Goal: Book appointment/travel/reservation

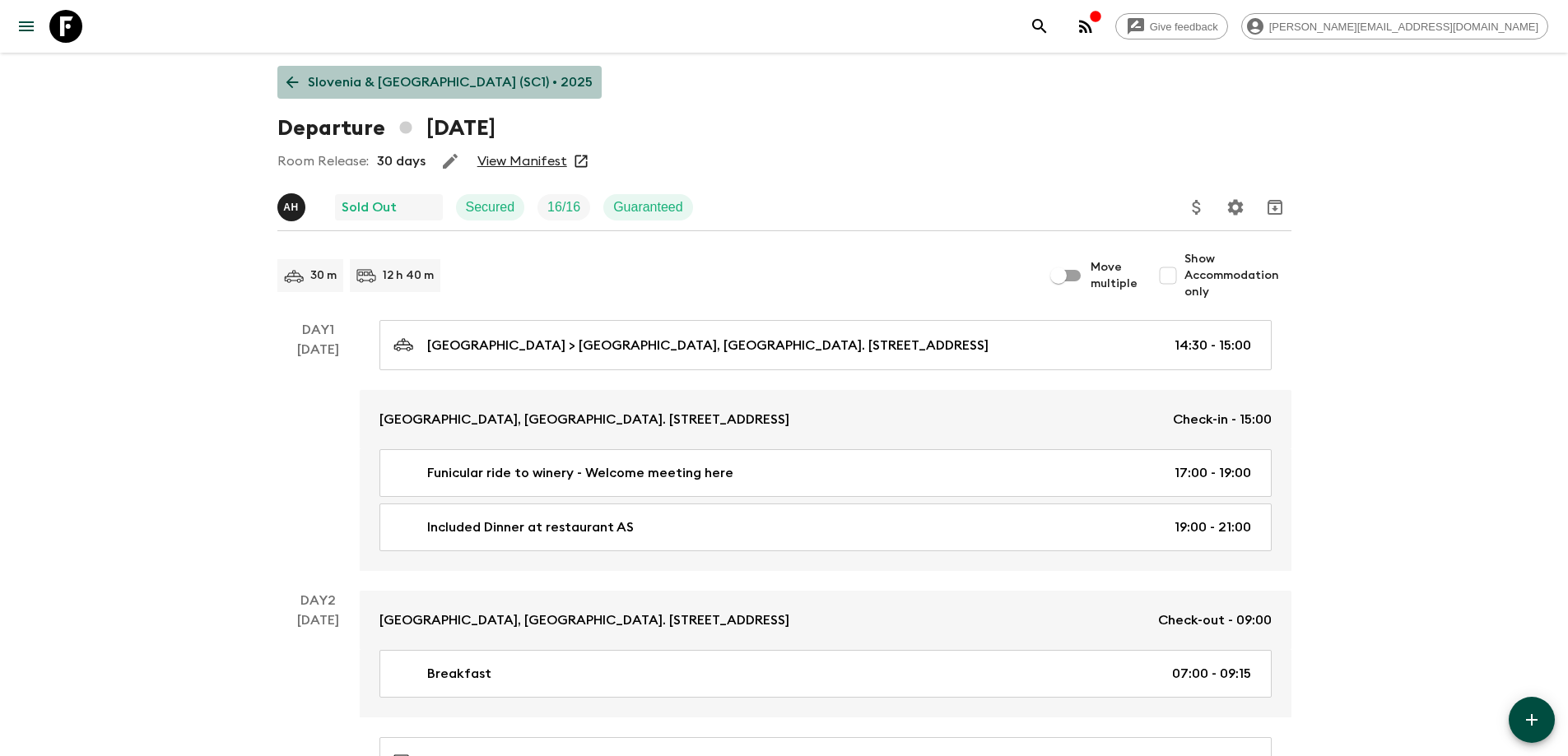
click at [470, 91] on p "Slovenia & [GEOGRAPHIC_DATA] (SC1) • 2025" at bounding box center [450, 82] width 285 height 20
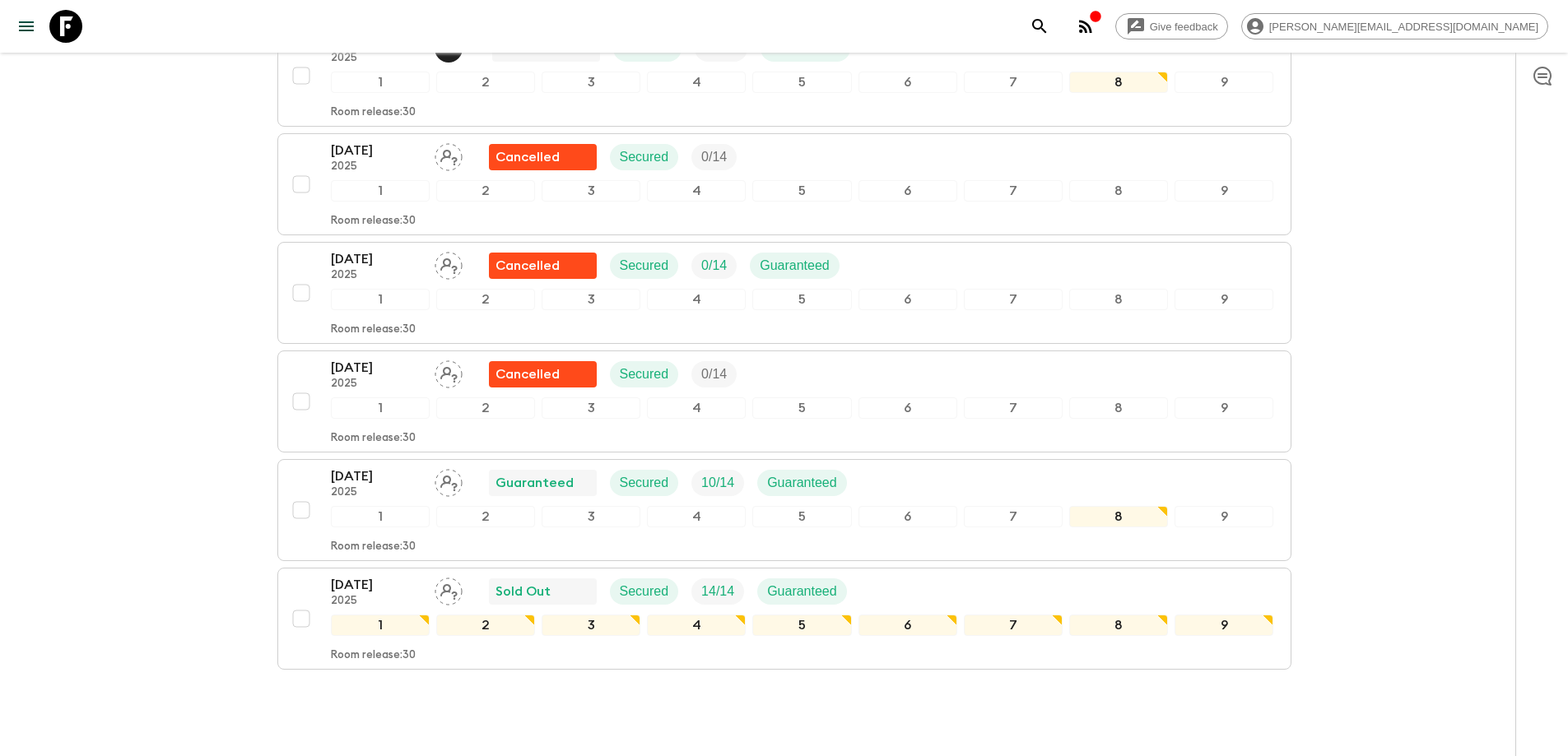
scroll to position [794, 0]
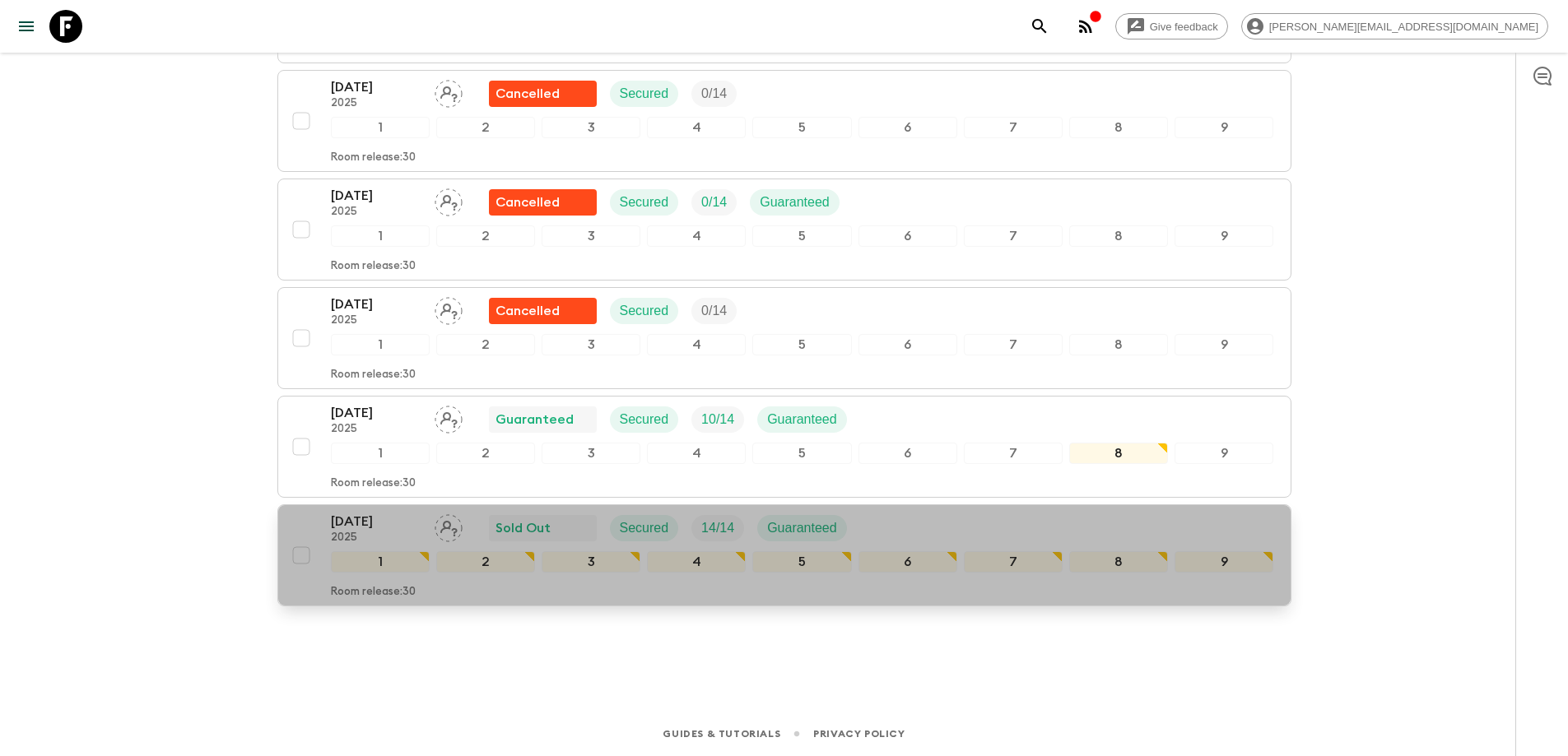
click at [907, 528] on div "[DATE] 2025 Sold Out Secured 14 / 14 Guaranteed" at bounding box center [802, 529] width 943 height 33
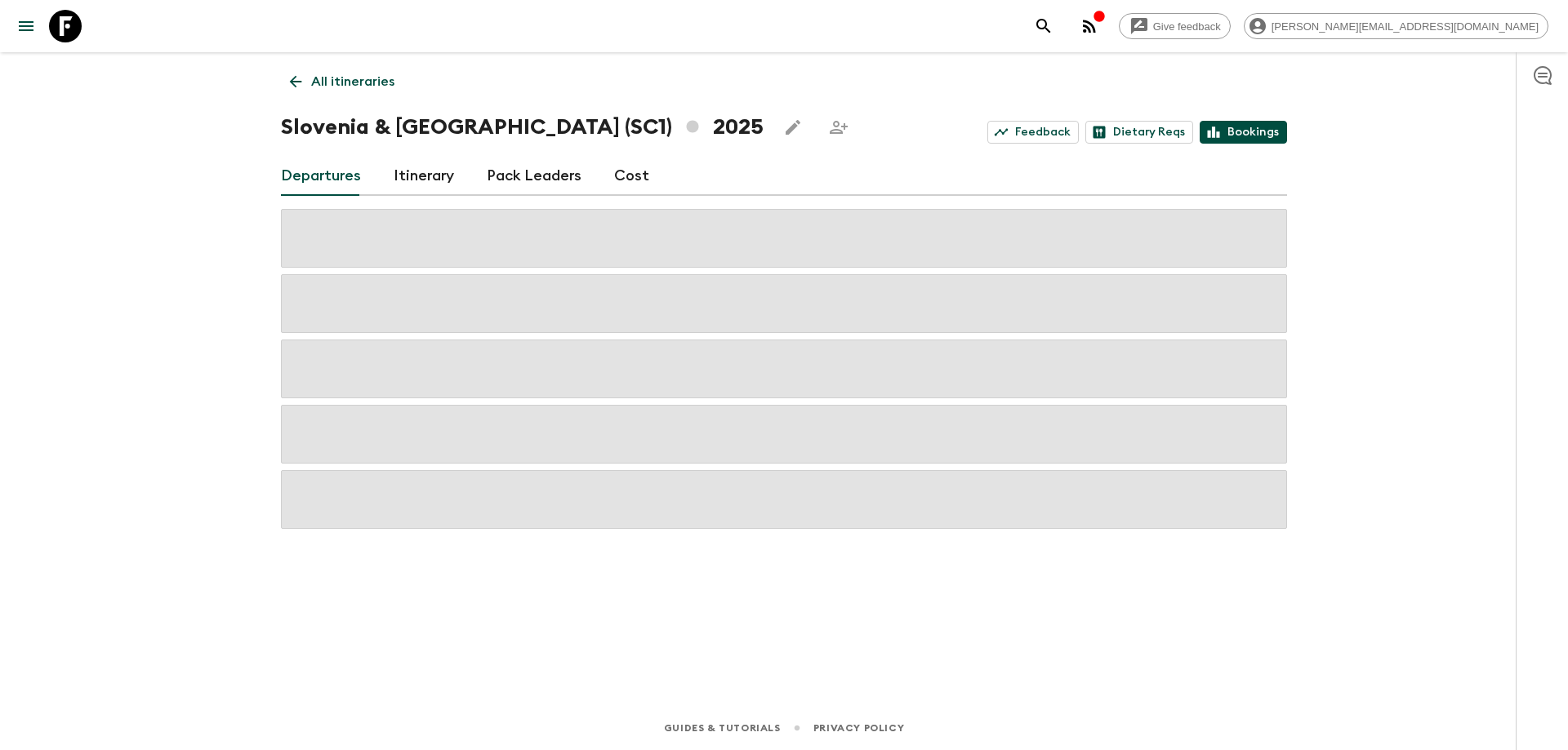
click at [1243, 130] on link "Bookings" at bounding box center [1243, 132] width 87 height 23
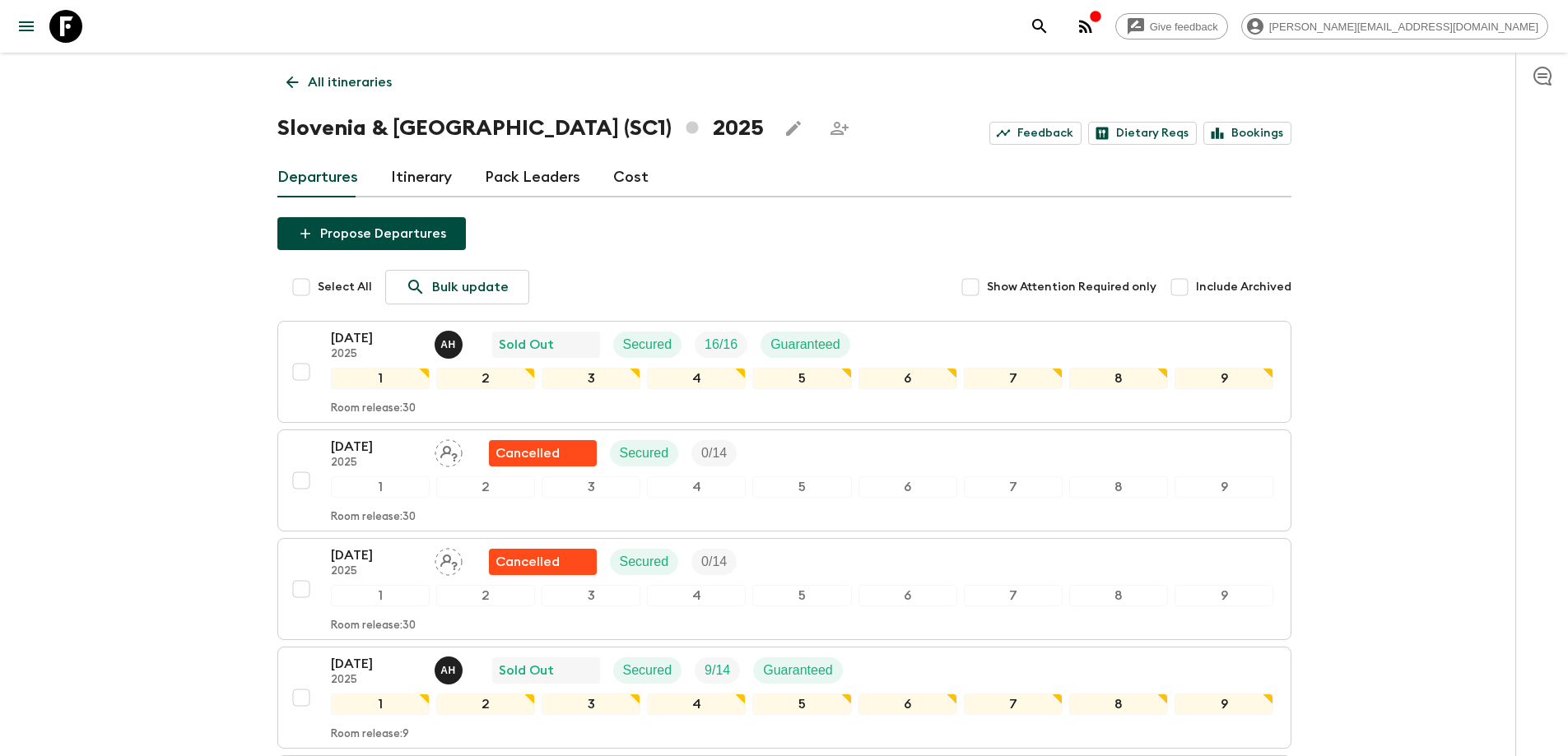
click at [336, 70] on link "All itineraries" at bounding box center [339, 82] width 124 height 33
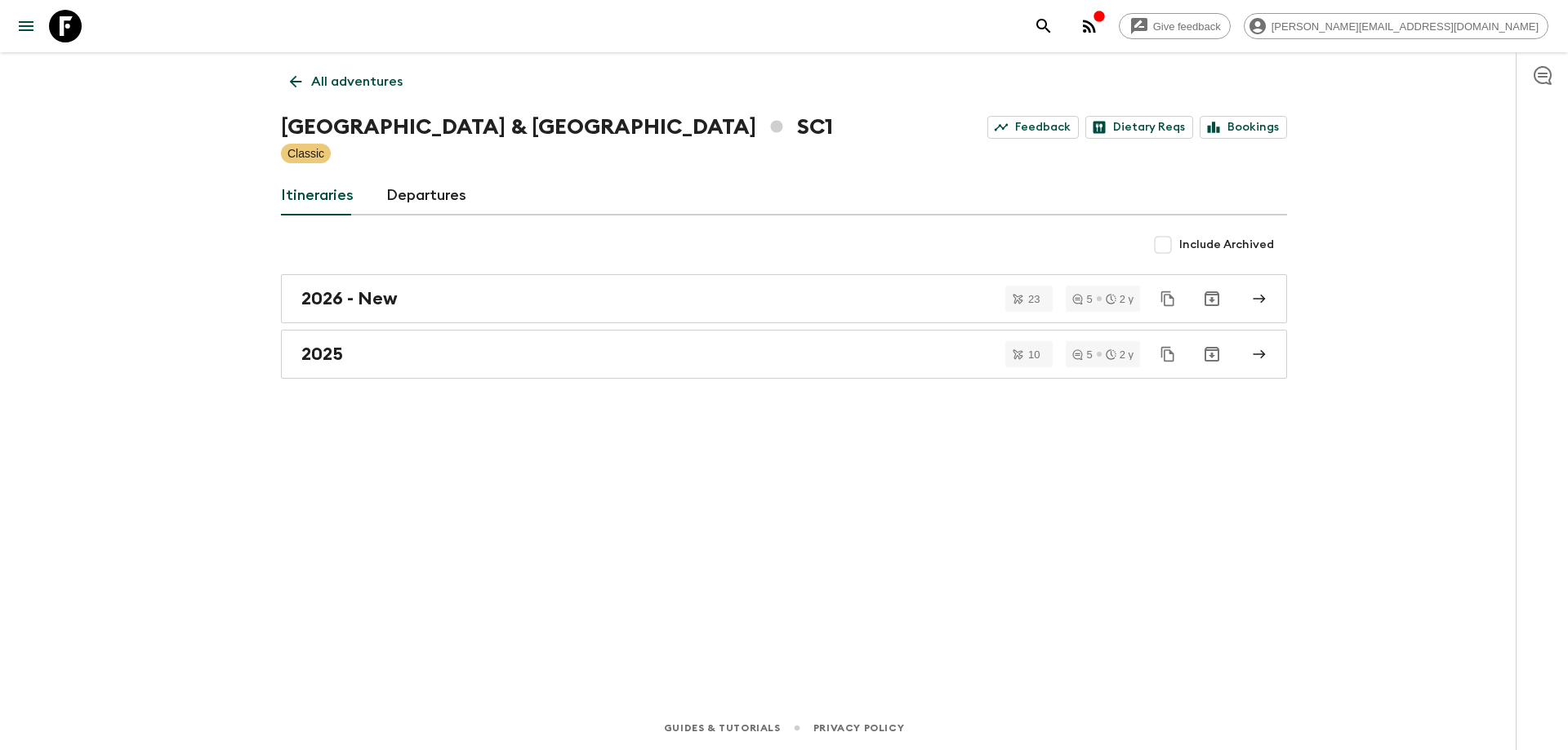
click at [365, 107] on div "All adventures Slovenia & [GEOGRAPHIC_DATA] SC1 Feedback Dietary Reqs Bookings …" at bounding box center [784, 356] width 1045 height 609
click at [369, 84] on p "All adventures" at bounding box center [357, 82] width 92 height 20
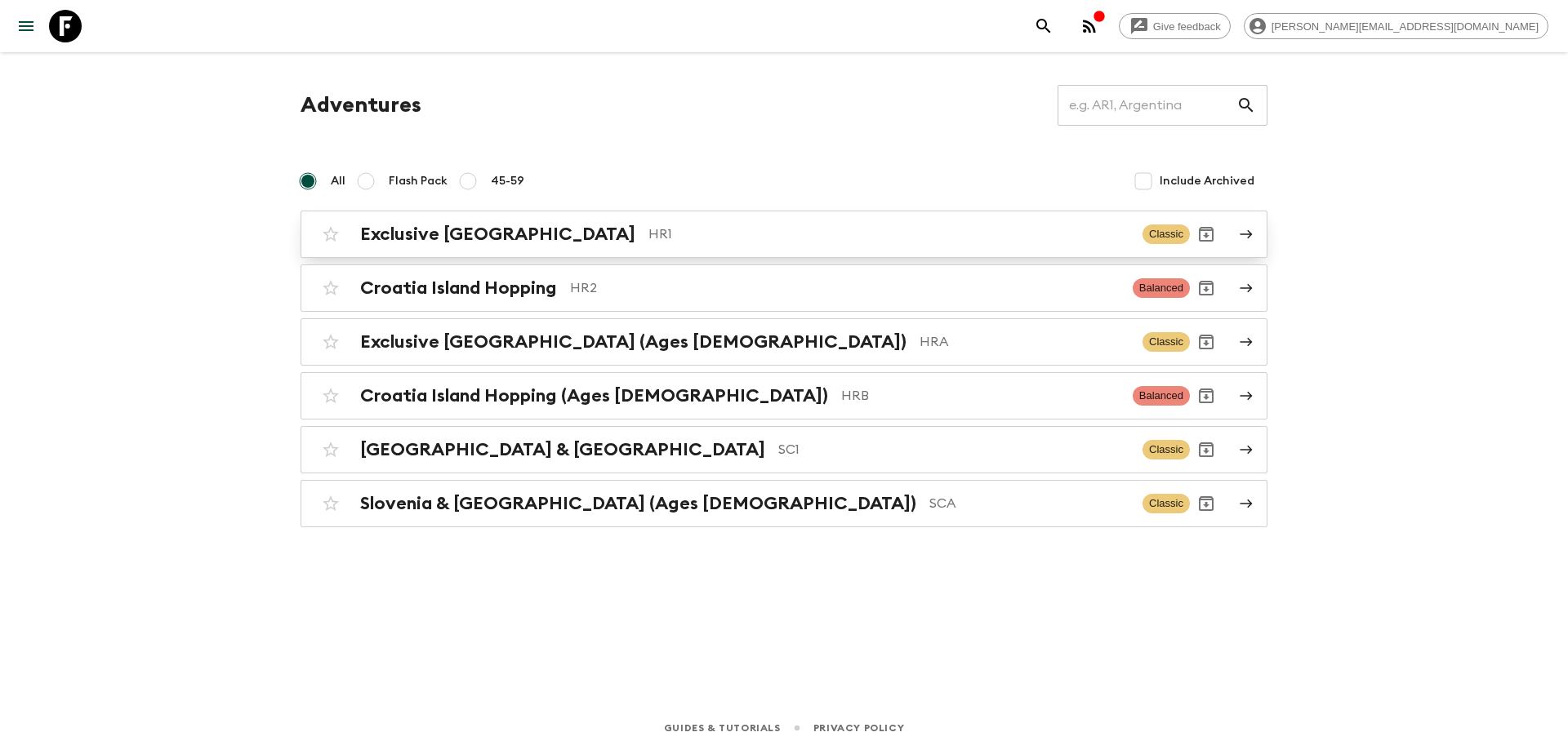
click at [500, 243] on h2 "Exclusive [GEOGRAPHIC_DATA]" at bounding box center [498, 234] width 275 height 21
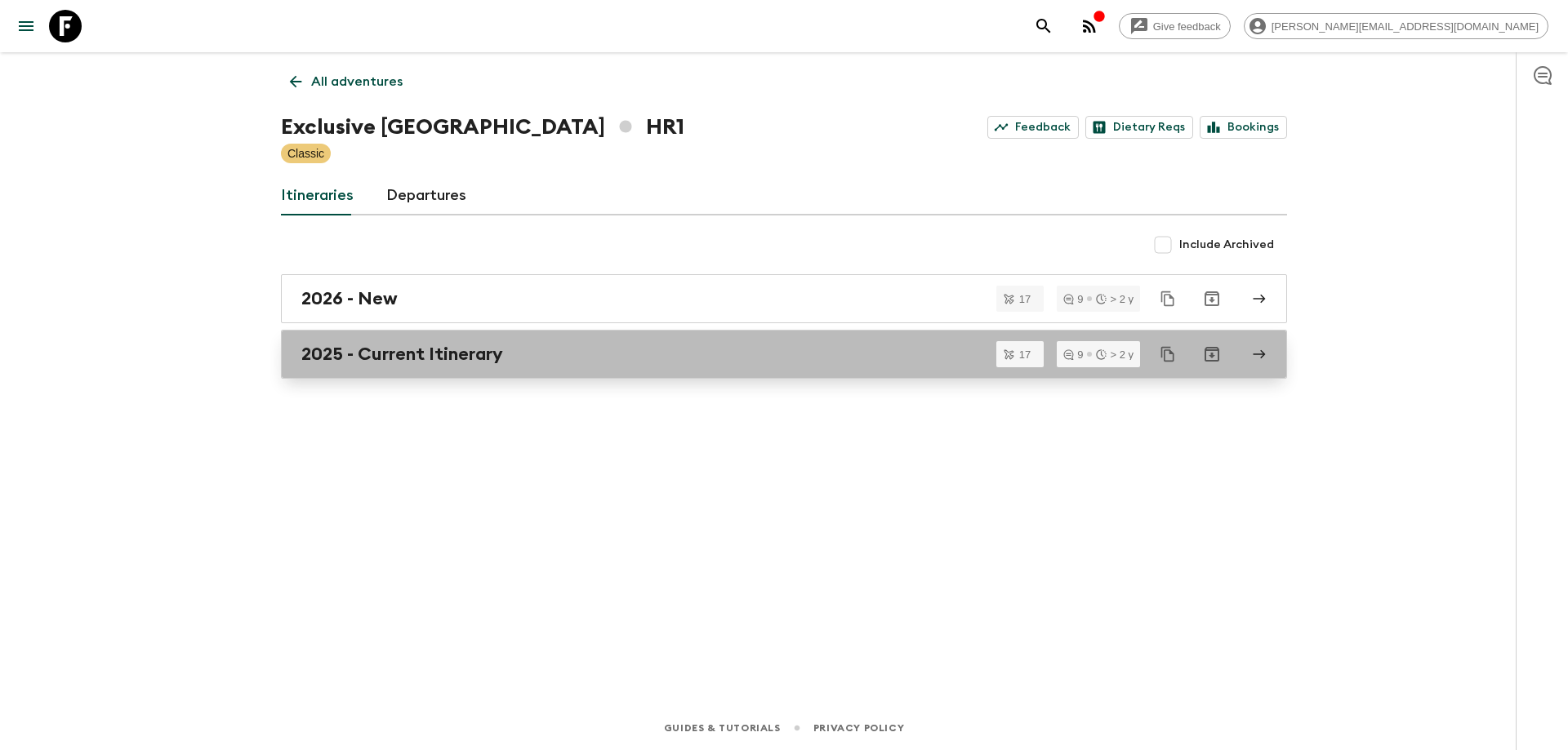
click at [466, 359] on h2 "2025 - Current Itinerary" at bounding box center [402, 355] width 202 height 21
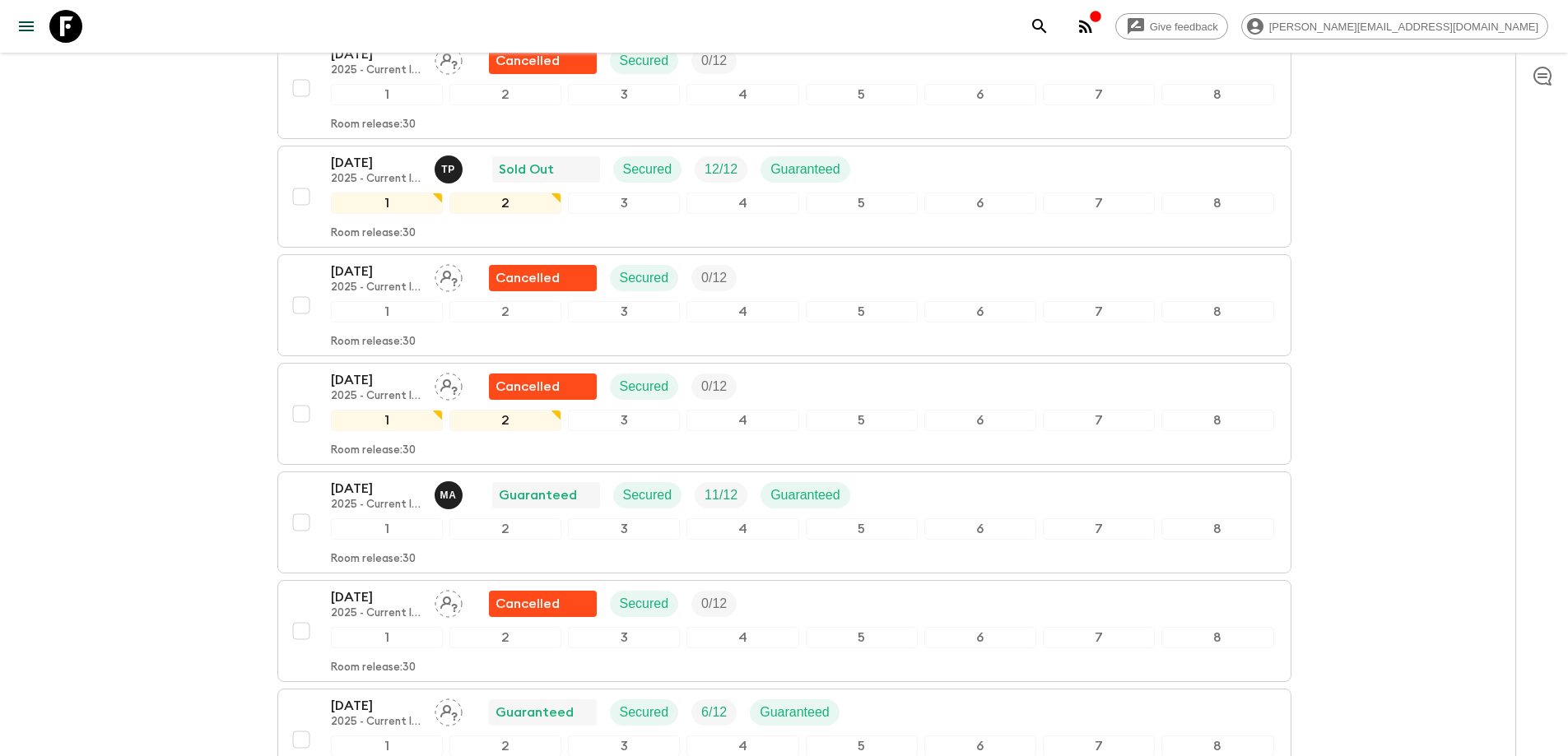
scroll to position [1225, 0]
